Goal: Task Accomplishment & Management: Complete application form

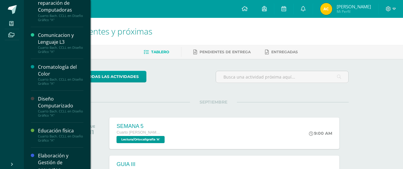
scroll to position [60, 0]
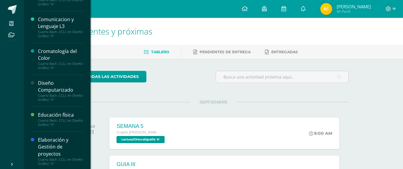
click at [59, 55] on div "Cromatología del Color" at bounding box center [60, 55] width 45 height 14
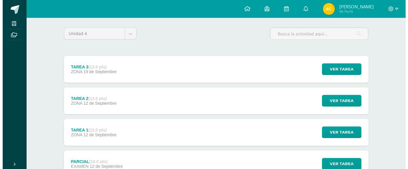
scroll to position [90, 0]
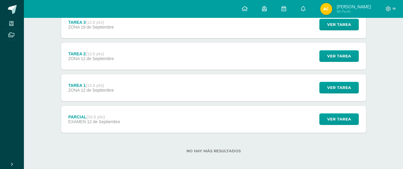
click at [77, 116] on div "PARCIAL (10.0 pts)" at bounding box center [94, 117] width 52 height 5
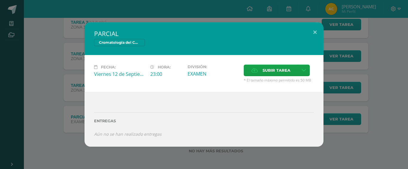
click at [265, 76] on div "Subir tarea" at bounding box center [278, 71] width 70 height 13
click at [264, 72] on span "Subir tarea" at bounding box center [276, 70] width 28 height 11
click at [0, 0] on input "Subir tarea" at bounding box center [0, 0] width 0 height 0
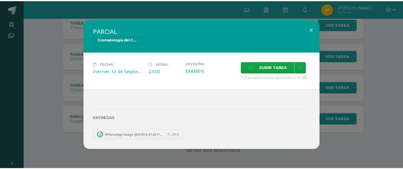
scroll to position [61, 0]
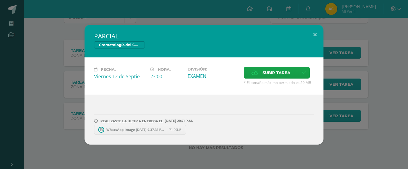
click at [339, 130] on div "PARCIAL Cromatología del Color Fecha: [DATE] Hora: 23:00 División: Subir tarea" at bounding box center [203, 85] width 403 height 120
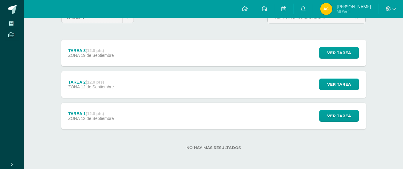
click at [84, 48] on div "TAREA 3 (12.0 pts)" at bounding box center [91, 50] width 46 height 5
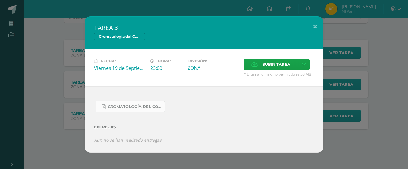
click at [140, 105] on span "Cromatología del color.docx.pdf" at bounding box center [135, 107] width 54 height 5
click at [77, 38] on div "TAREA 3 Cromatología del Color Fecha: [DATE] Hora: 23:00 División: ZONA" at bounding box center [203, 84] width 403 height 136
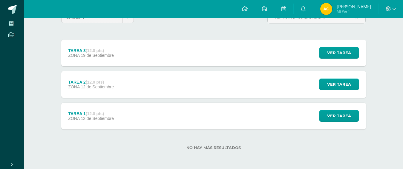
click at [80, 113] on div "TAREA 1 (12.0 pts)" at bounding box center [91, 114] width 46 height 5
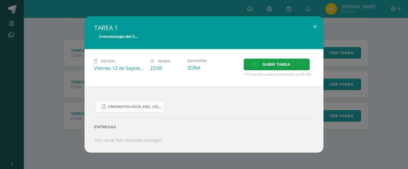
click at [124, 108] on span "Cromatología del color.docx.pdf" at bounding box center [135, 107] width 54 height 5
click at [266, 62] on span "Subir tarea" at bounding box center [276, 64] width 28 height 11
click at [0, 0] on input "Subir tarea" at bounding box center [0, 0] width 0 height 0
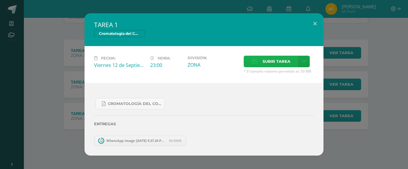
scroll to position [30, 0]
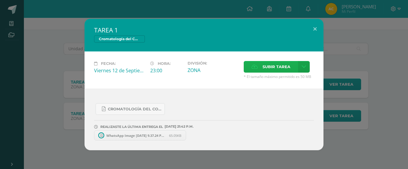
click at [263, 68] on span "Subir tarea" at bounding box center [276, 66] width 28 height 11
click at [0, 0] on input "Subir tarea" at bounding box center [0, 0] width 0 height 0
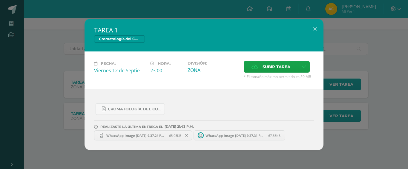
click at [363, 61] on div "TAREA 1 Cromatología del Color Fecha: [DATE] Hora: 23:00 División: ZONA" at bounding box center [203, 85] width 403 height 132
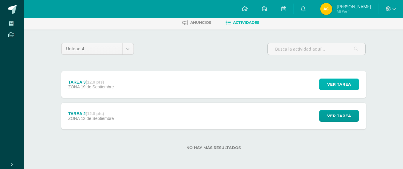
click at [351, 85] on button "Ver tarea" at bounding box center [338, 85] width 39 height 12
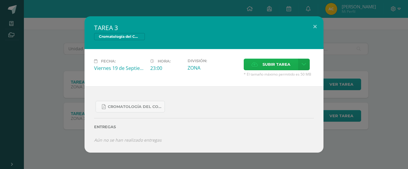
click at [260, 67] on label "Subir tarea" at bounding box center [270, 65] width 54 height 12
click at [0, 0] on input "Subir tarea" at bounding box center [0, 0] width 0 height 0
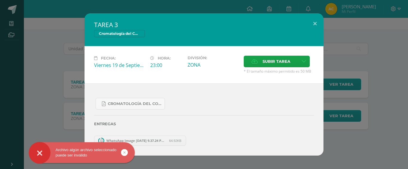
scroll to position [0, 0]
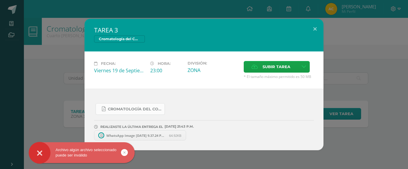
click at [145, 106] on link "Cromatología del color.docx.pdf" at bounding box center [129, 110] width 69 height 12
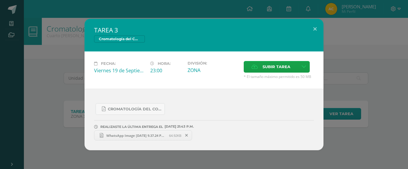
click at [66, 31] on div "TAREA 3 Cromatología del Color Fecha: [DATE] Hora: 23:00 División: ZONA" at bounding box center [203, 85] width 403 height 132
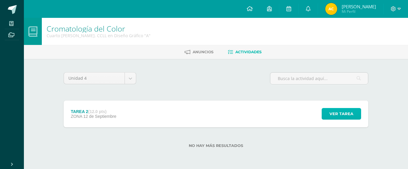
click at [334, 115] on span "Ver tarea" at bounding box center [341, 114] width 24 height 11
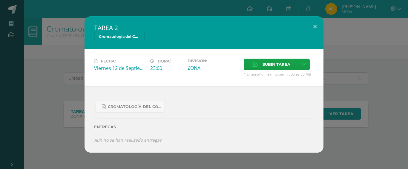
click at [274, 58] on div "Fecha: Viernes 12 de Septiembre Hora: 23:00 División: ZONA Subir tarea Cancelar" at bounding box center [203, 67] width 239 height 37
click at [279, 64] on span "Subir tarea" at bounding box center [276, 64] width 28 height 11
click at [0, 0] on input "Subir tarea" at bounding box center [0, 0] width 0 height 0
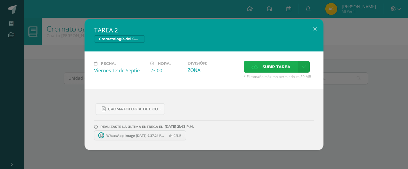
click at [260, 68] on label "Subir tarea" at bounding box center [270, 67] width 54 height 12
click at [0, 0] on input "Subir tarea" at bounding box center [0, 0] width 0 height 0
click at [347, 84] on div "TAREA 2 Cromatología del Color Fecha: Viernes 12 de Septiembre Hora: 23:00 Divi…" at bounding box center [203, 85] width 403 height 132
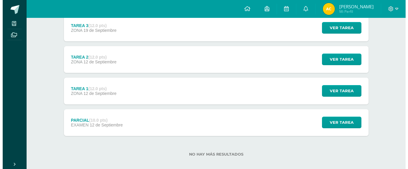
scroll to position [90, 0]
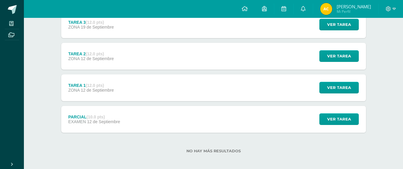
click at [77, 22] on div "TAREA 3 (12.0 pts)" at bounding box center [91, 22] width 46 height 5
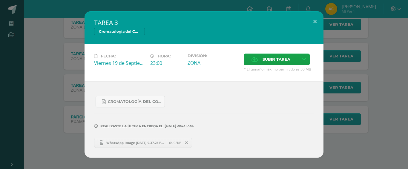
click at [187, 144] on icon at bounding box center [186, 143] width 3 height 4
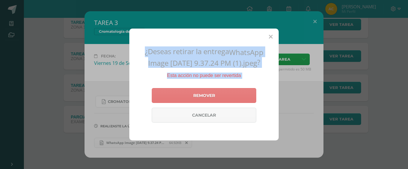
click at [187, 103] on link "Remover" at bounding box center [204, 95] width 104 height 15
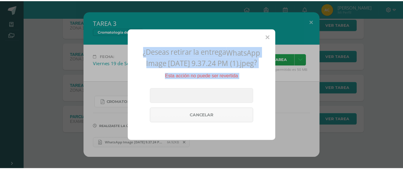
scroll to position [61, 0]
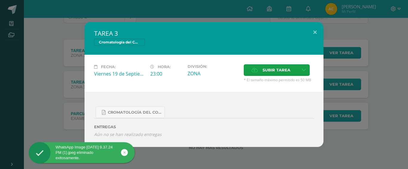
click at [55, 28] on div "TAREA 3 Cromatología del Color Fecha: [DATE] Hora: 23:00 División: ZONA" at bounding box center [203, 84] width 403 height 125
